Goal: Check status: Check status

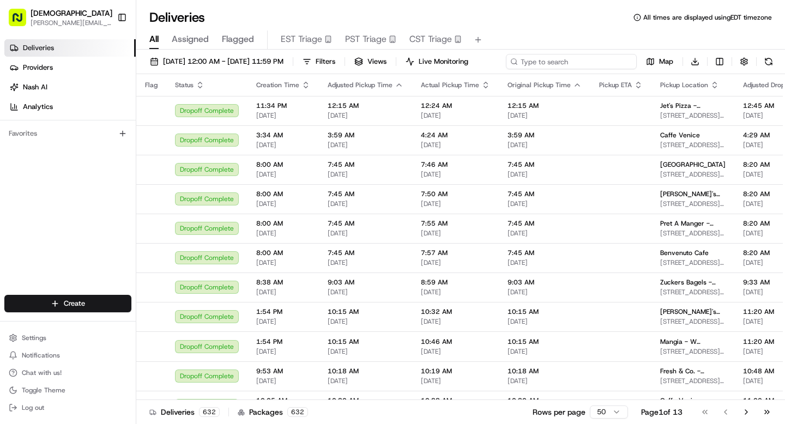
click at [597, 65] on div "[DATE] 12:00 AM - [DATE] 11:59 PM Filters Views Live Monitoring Map Download" at bounding box center [460, 64] width 649 height 20
type input "el segundo"
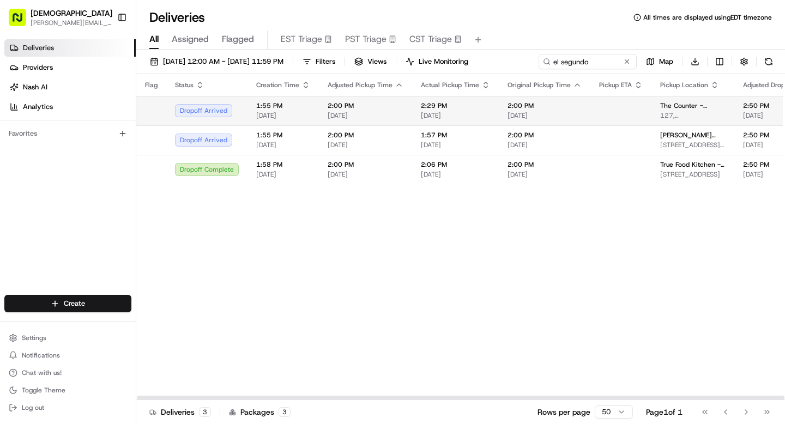
click at [372, 132] on body "Sharebite [PERSON_NAME][EMAIL_ADDRESS][DOMAIN_NAME] Toggle Sidebar Deliveries P…" at bounding box center [392, 212] width 785 height 424
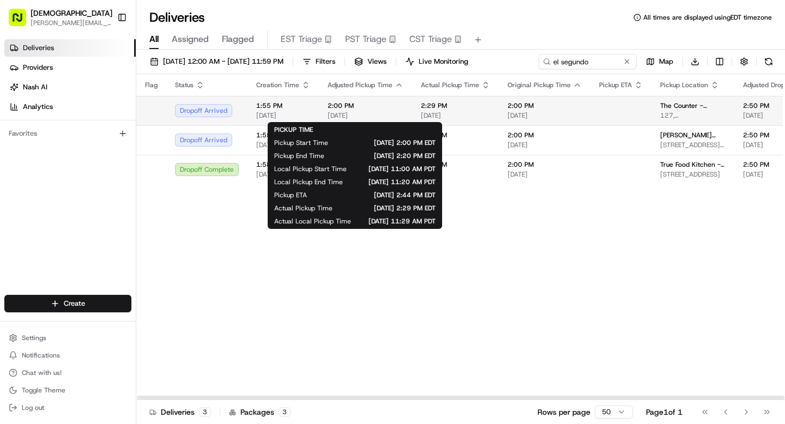
click at [373, 108] on span "2:00 PM" at bounding box center [366, 105] width 76 height 9
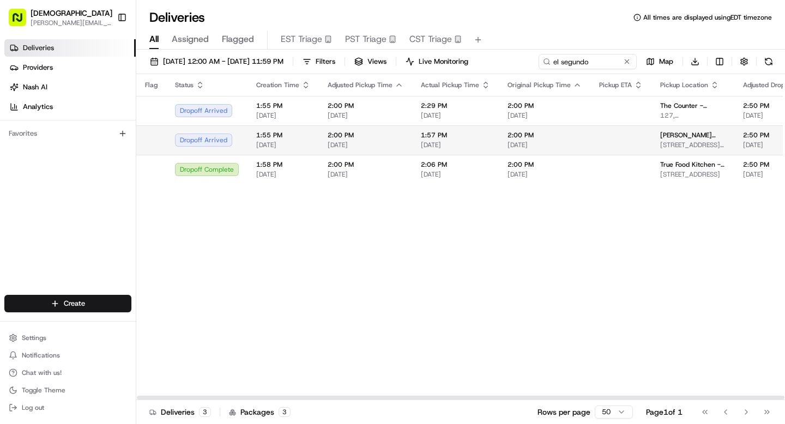
click at [376, 135] on span "2:00 PM" at bounding box center [366, 135] width 76 height 9
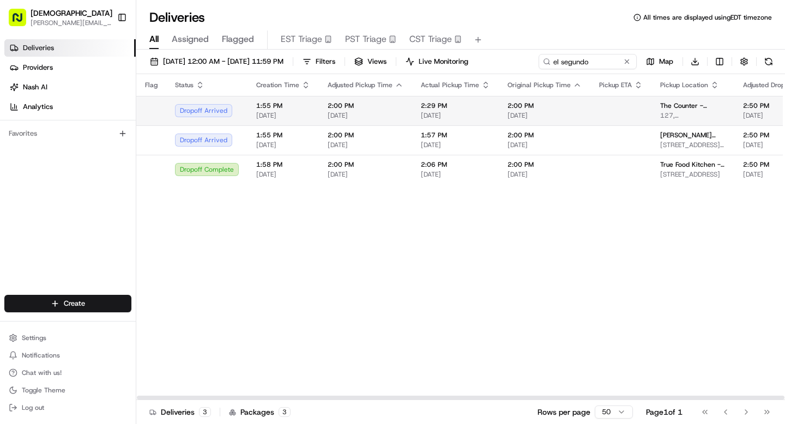
click at [342, 116] on span "[DATE]" at bounding box center [366, 115] width 76 height 9
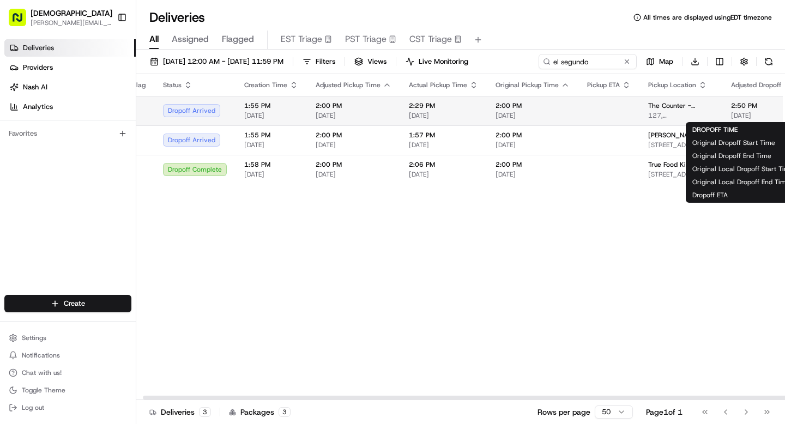
scroll to position [0, 13]
click at [348, 102] on span "2:00 PM" at bounding box center [353, 105] width 76 height 9
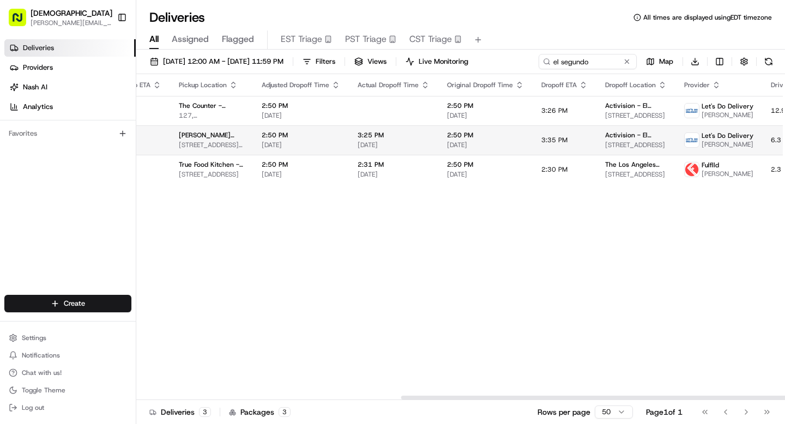
scroll to position [0, 440]
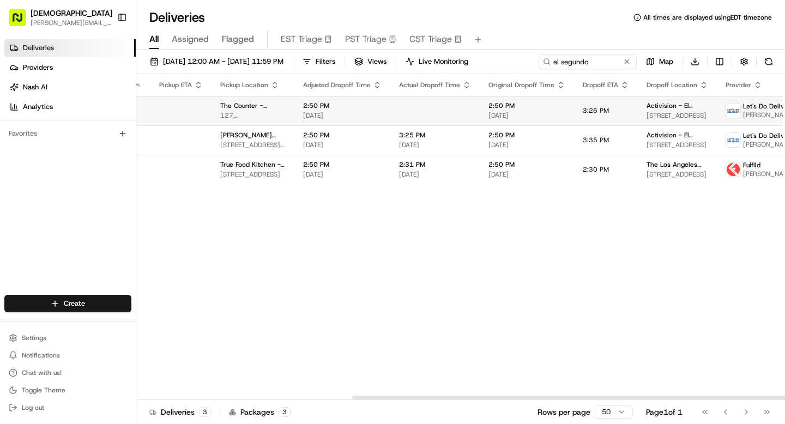
click at [339, 113] on span "[DATE]" at bounding box center [342, 115] width 78 height 9
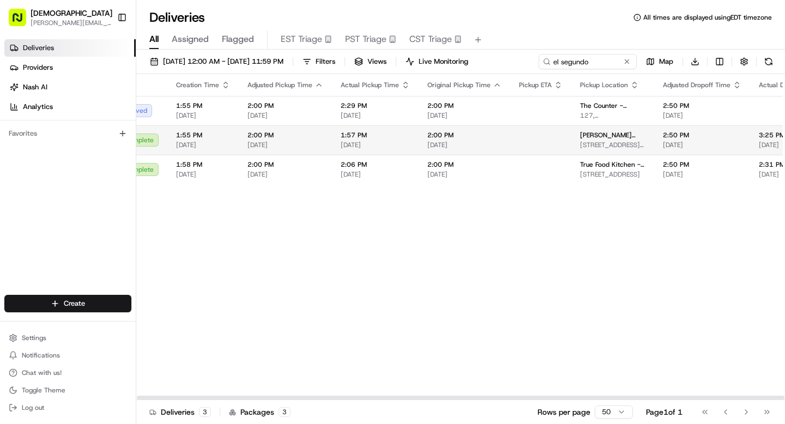
scroll to position [0, 0]
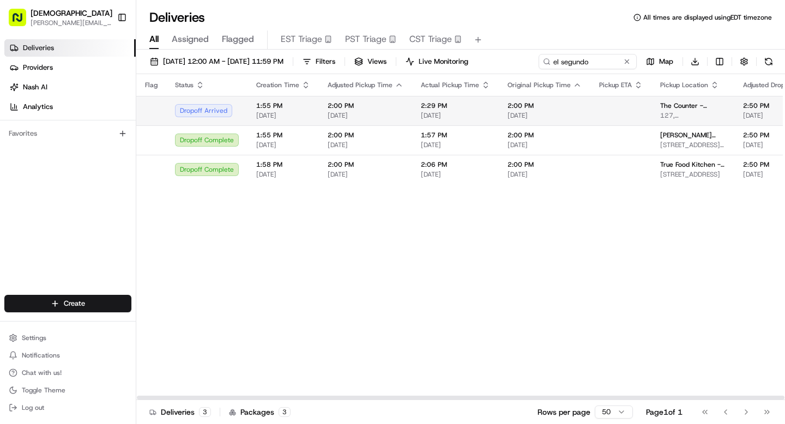
click at [319, 101] on td "2:00 PM [DATE]" at bounding box center [365, 110] width 93 height 29
click at [339, 106] on span "2:00 PM" at bounding box center [366, 105] width 76 height 9
